Goal: Task Accomplishment & Management: Manage account settings

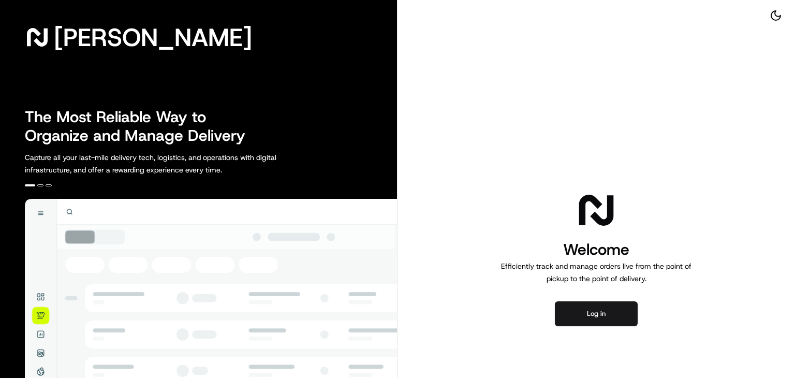
click at [588, 317] on button "Log in" at bounding box center [596, 313] width 83 height 25
